Goal: Understand process/instructions: Learn how to perform a task or action

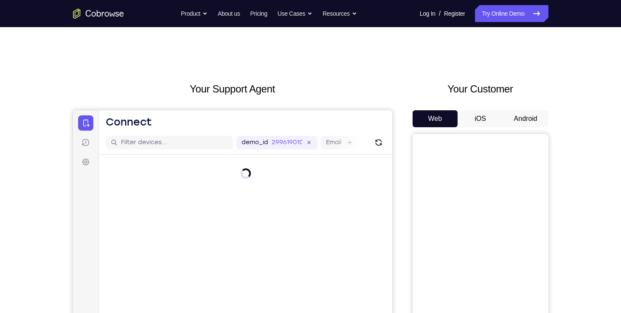
click at [536, 119] on button "Android" at bounding box center [525, 118] width 45 height 17
click at [582, 129] on div "Your Support Agent Your Customer Web iOS Android Next Steps We’d be happy to gi…" at bounding box center [310, 307] width 621 height 560
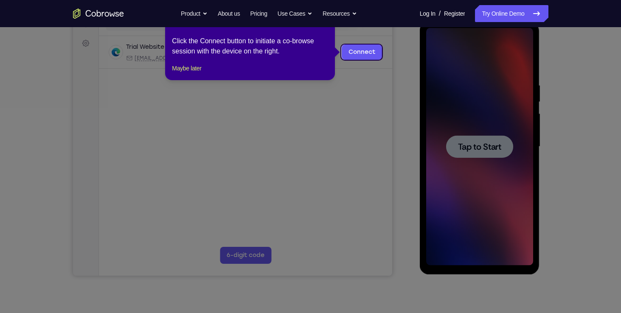
click at [399, 92] on icon at bounding box center [313, 156] width 627 height 313
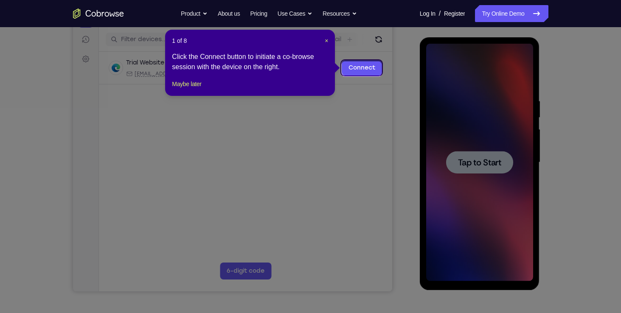
scroll to position [102, 0]
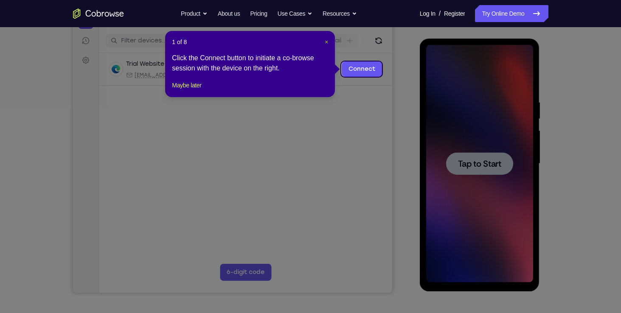
click at [325, 40] on span "×" at bounding box center [326, 42] width 3 height 7
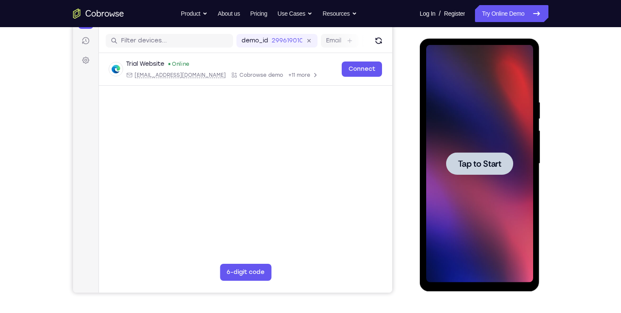
click at [482, 162] on span "Tap to Start" at bounding box center [479, 164] width 43 height 8
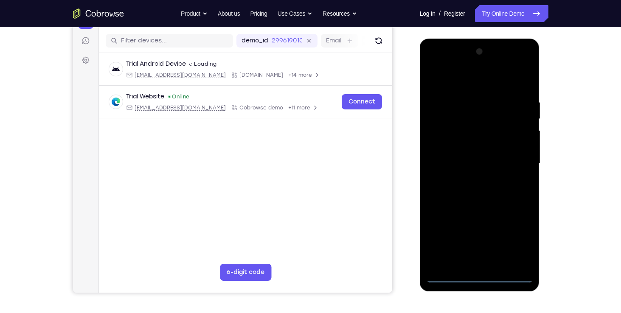
click at [479, 275] on div at bounding box center [479, 164] width 107 height 238
click at [490, 263] on div at bounding box center [479, 164] width 107 height 238
click at [461, 260] on div at bounding box center [479, 164] width 107 height 238
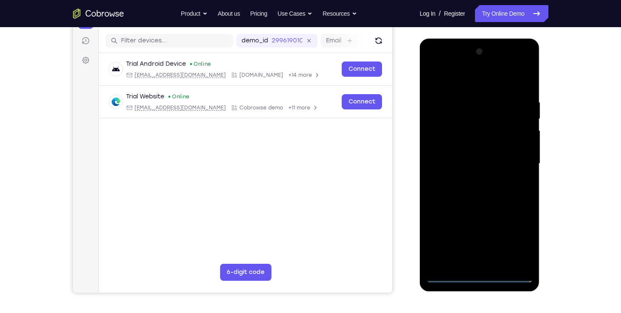
click at [459, 244] on div at bounding box center [479, 164] width 107 height 238
click at [434, 264] on div at bounding box center [479, 164] width 107 height 238
click at [459, 244] on div at bounding box center [479, 164] width 107 height 238
click at [499, 246] on div at bounding box center [479, 164] width 107 height 238
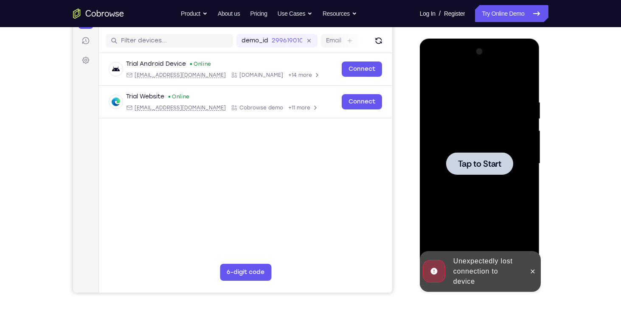
click at [487, 161] on span "Tap to Start" at bounding box center [479, 164] width 43 height 8
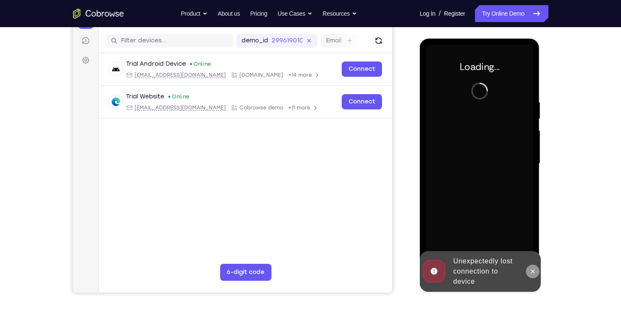
click at [531, 271] on icon at bounding box center [532, 271] width 7 height 7
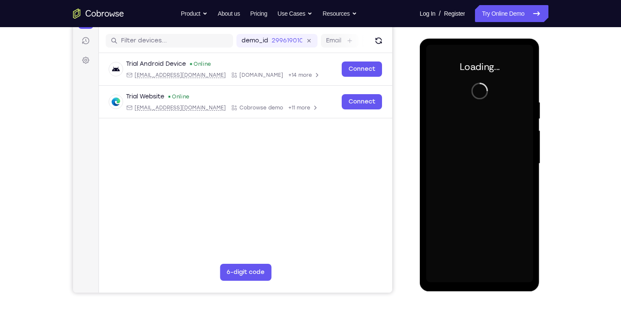
click at [21, 67] on div "Your Support Agent Your Customer Web iOS Android Next Steps We’d be happy to gi…" at bounding box center [310, 205] width 621 height 560
